Goal: Find specific page/section: Find specific page/section

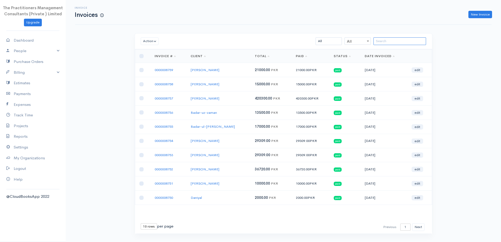
click at [395, 40] on input "search" at bounding box center [400, 41] width 53 height 8
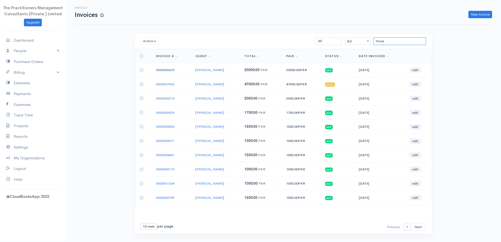
type input "musa"
click at [173, 69] on link "0000008629" at bounding box center [165, 70] width 18 height 4
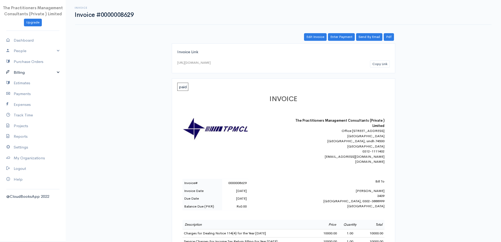
click at [43, 75] on link "Billing" at bounding box center [33, 72] width 66 height 11
click at [32, 80] on link "Invoice" at bounding box center [33, 82] width 66 height 9
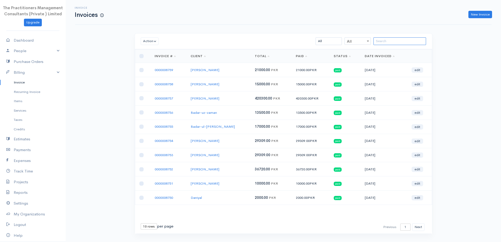
click at [388, 43] on input "search" at bounding box center [400, 41] width 53 height 8
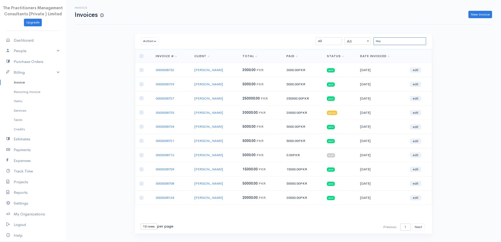
type input "m"
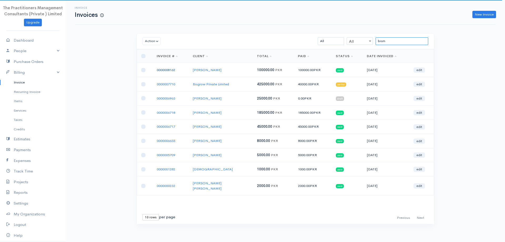
type input "bism"
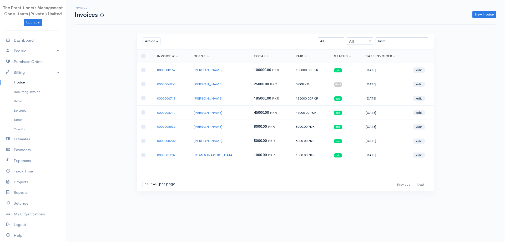
click at [165, 68] on link "0000008162" at bounding box center [166, 70] width 18 height 4
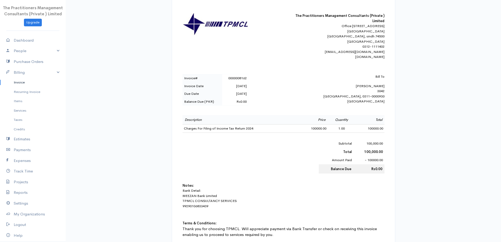
scroll to position [105, 0]
click at [19, 80] on link "Invoice" at bounding box center [33, 82] width 66 height 9
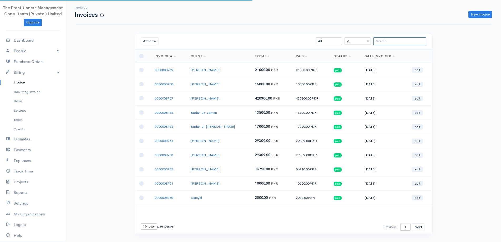
click at [413, 41] on input "search" at bounding box center [400, 41] width 53 height 8
click at [110, 241] on div "Invoice Invoices New Invoice Action Archive Delete Download PDF Send Mark as Se…" at bounding box center [283, 126] width 435 height 253
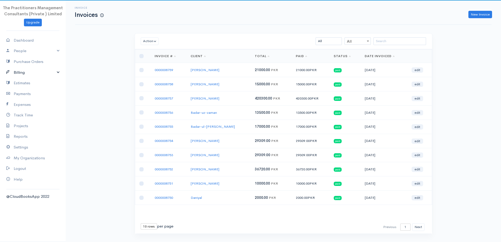
click at [25, 73] on link "Billing" at bounding box center [33, 72] width 66 height 11
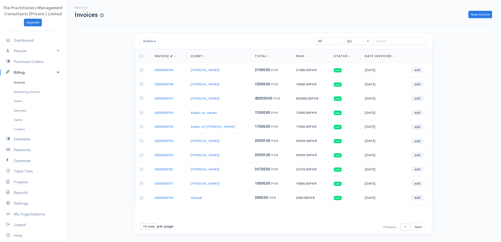
click at [25, 81] on link "Invoice" at bounding box center [33, 82] width 66 height 9
click at [417, 42] on input "search" at bounding box center [400, 41] width 53 height 8
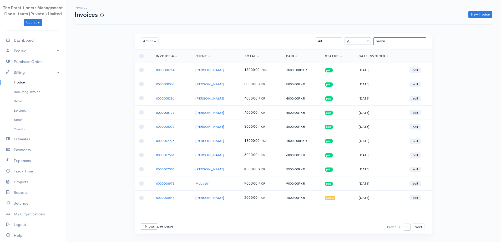
type input "bashir"
click at [160, 112] on link "0000008175" at bounding box center [165, 112] width 18 height 4
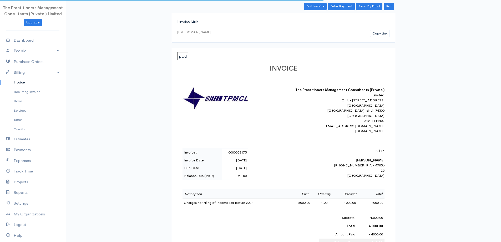
scroll to position [79, 0]
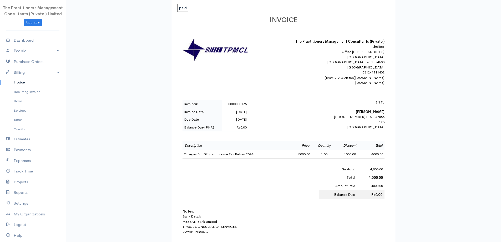
click at [22, 80] on link "Invoice" at bounding box center [33, 82] width 66 height 9
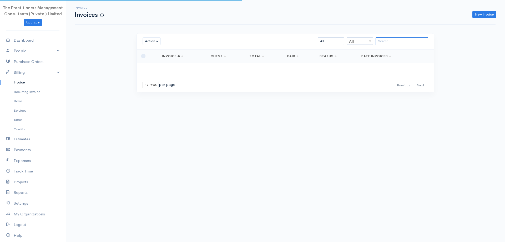
click at [400, 42] on input "search" at bounding box center [402, 41] width 53 height 8
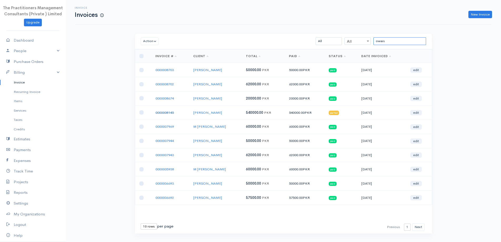
type input "owais"
click at [162, 113] on link "0000008145" at bounding box center [164, 112] width 18 height 4
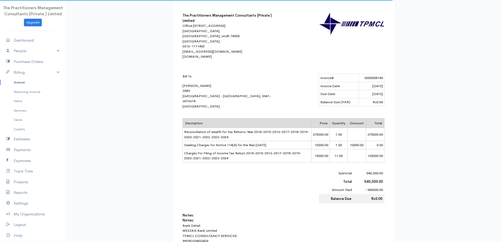
scroll to position [105, 0]
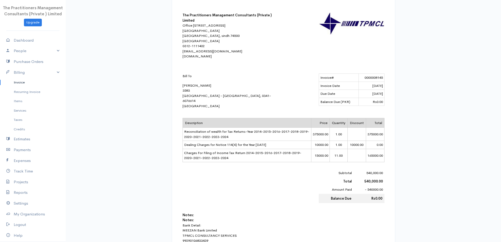
click at [9, 82] on link "Invoice" at bounding box center [33, 82] width 66 height 9
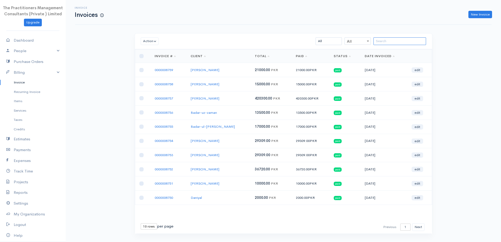
click at [391, 41] on input "search" at bounding box center [400, 41] width 53 height 8
click at [26, 86] on link "Invoice" at bounding box center [33, 82] width 66 height 9
click at [25, 85] on link "Invoice" at bounding box center [33, 82] width 66 height 9
click at [386, 40] on input "search" at bounding box center [400, 41] width 53 height 8
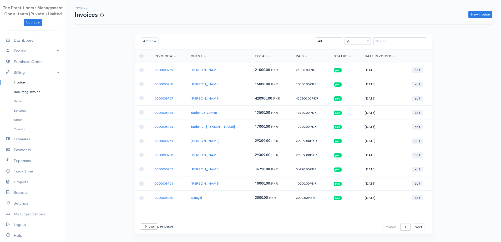
click at [30, 90] on link "Recurring Invoice" at bounding box center [33, 91] width 66 height 9
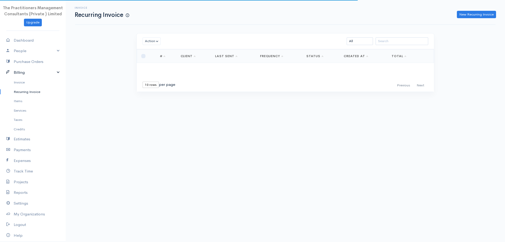
click at [22, 74] on link "Billing" at bounding box center [33, 72] width 66 height 11
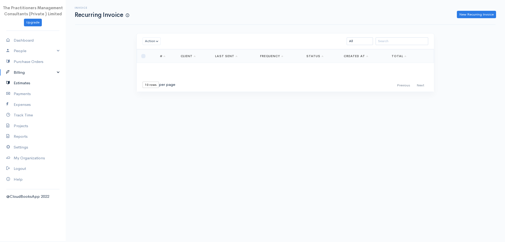
click at [25, 85] on link "Estimates" at bounding box center [33, 83] width 66 height 11
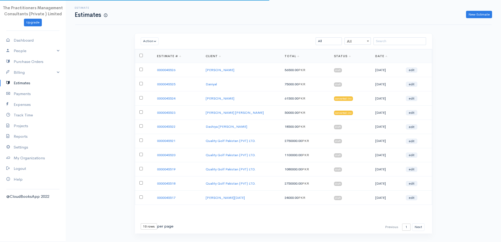
click at [20, 79] on link "Estimates" at bounding box center [33, 83] width 66 height 11
click at [17, 75] on link "Billing" at bounding box center [33, 72] width 66 height 11
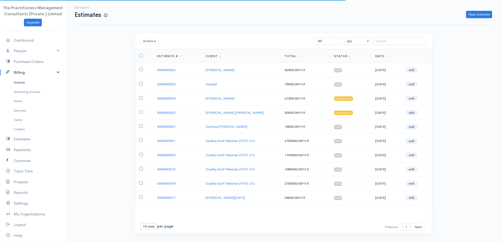
click at [20, 83] on link "Invoice" at bounding box center [33, 82] width 66 height 9
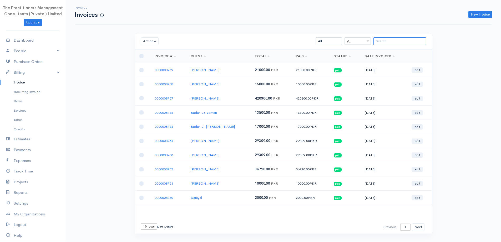
drag, startPoint x: 402, startPoint y: 39, endPoint x: 404, endPoint y: 43, distance: 3.5
click at [402, 40] on input "search" at bounding box center [400, 41] width 53 height 8
type input "o"
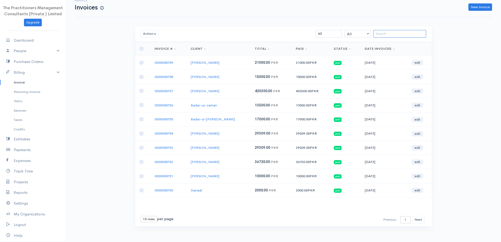
scroll to position [11, 0]
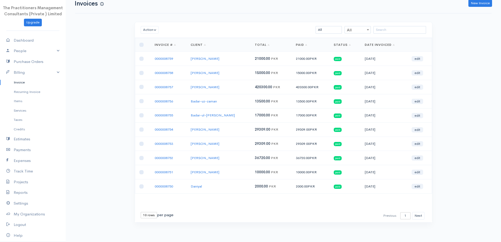
click at [153, 214] on select "10 rows 25 rows 50 rows" at bounding box center [149, 215] width 16 height 6
select select "50"
click at [141, 212] on select "10 rows 25 rows 50 rows" at bounding box center [149, 215] width 16 height 6
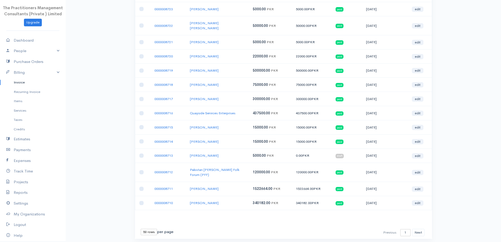
scroll to position [578, 0]
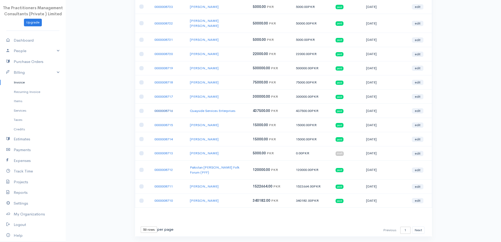
click at [166, 108] on link "0000008716" at bounding box center [163, 110] width 18 height 4
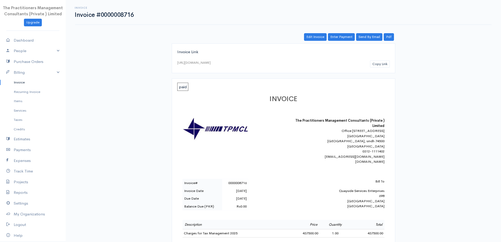
scroll to position [79, 0]
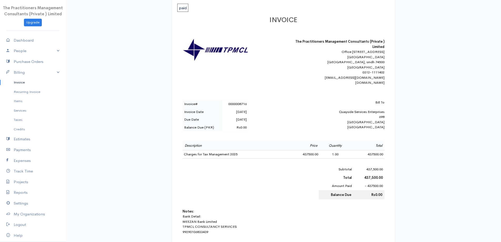
click at [30, 84] on link "Invoice" at bounding box center [33, 82] width 66 height 9
